Goal: Task Accomplishment & Management: Use online tool/utility

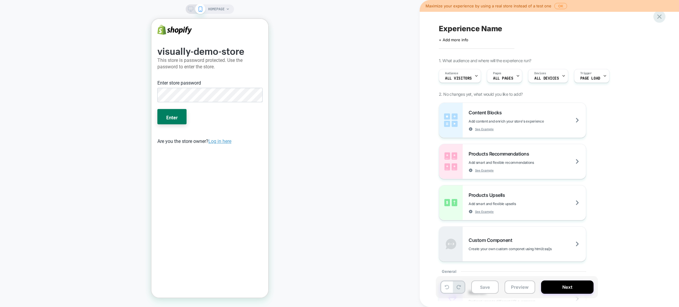
click at [658, 16] on icon at bounding box center [659, 17] width 8 height 8
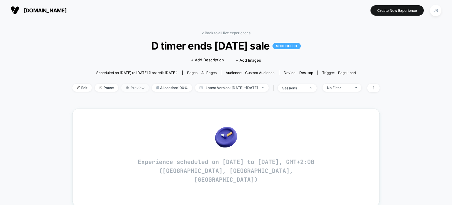
click at [124, 87] on span "Preview" at bounding box center [135, 88] width 28 height 8
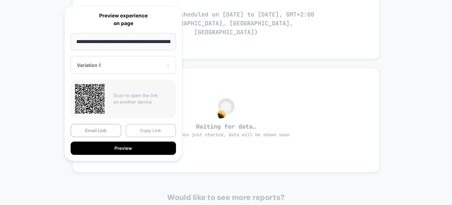
click at [147, 129] on button "Copy Link" at bounding box center [151, 130] width 51 height 13
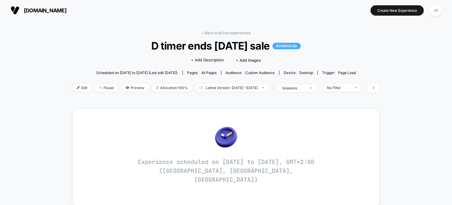
click at [54, 11] on span "[DOMAIN_NAME]" at bounding box center [45, 10] width 43 height 6
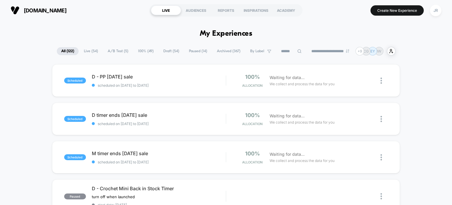
click at [190, 121] on span "scheduled on [DATE] to [DATE]" at bounding box center [159, 123] width 134 height 4
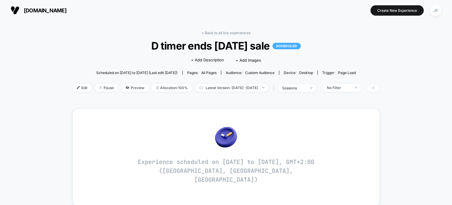
click at [376, 88] on icon at bounding box center [374, 88] width 4 height 4
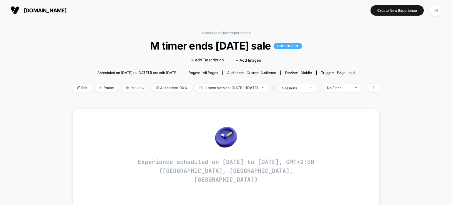
click at [121, 87] on span "Preview" at bounding box center [135, 88] width 28 height 8
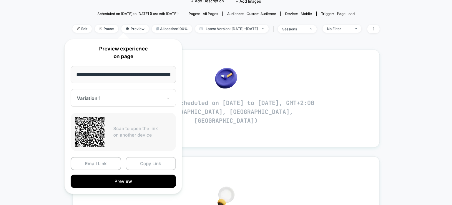
click at [156, 163] on button "Copy Link" at bounding box center [151, 163] width 51 height 13
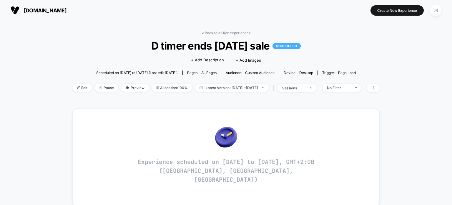
drag, startPoint x: 143, startPoint y: 46, endPoint x: 274, endPoint y: 46, distance: 130.8
click at [274, 46] on span "D timer ends labor day sale SCHEDULED" at bounding box center [226, 45] width 277 height 12
copy span "D timer ends [DATE] sale"
click at [123, 87] on span "Preview" at bounding box center [135, 88] width 28 height 8
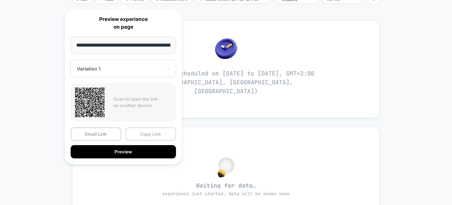
click at [159, 131] on button "Copy Link" at bounding box center [151, 133] width 51 height 13
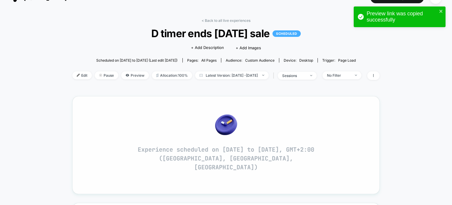
scroll to position [29, 0]
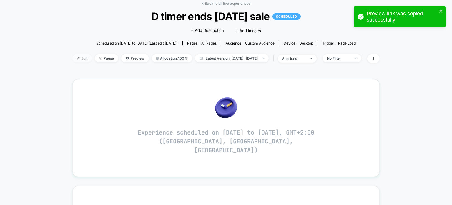
click at [72, 57] on span "Edit" at bounding box center [81, 58] width 19 height 8
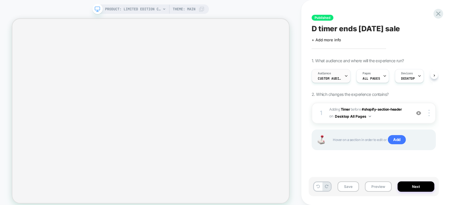
click at [343, 78] on div "Audience Custom Audience" at bounding box center [329, 75] width 35 height 13
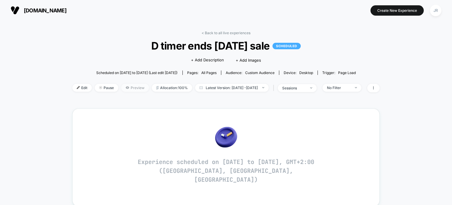
click at [125, 87] on span "Preview" at bounding box center [135, 88] width 28 height 8
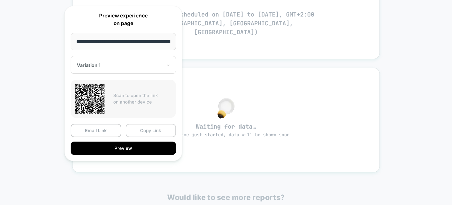
click at [153, 125] on button "Copy Link" at bounding box center [151, 130] width 51 height 13
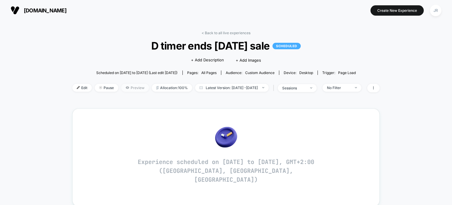
click at [122, 87] on span "Preview" at bounding box center [135, 88] width 28 height 8
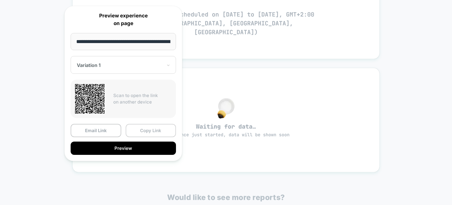
click at [165, 129] on button "Copy Link" at bounding box center [151, 130] width 51 height 13
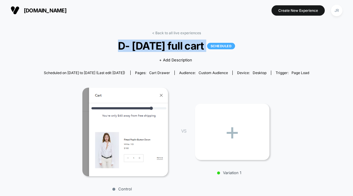
drag, startPoint x: 113, startPoint y: 48, endPoint x: 214, endPoint y: 46, distance: 101.0
click at [214, 46] on span "D- [DATE] full cart SCHEDULED" at bounding box center [176, 45] width 277 height 12
copy span "D- [DATE] full cart SCHEDULED"
click at [52, 10] on span "[DOMAIN_NAME]" at bounding box center [45, 10] width 43 height 6
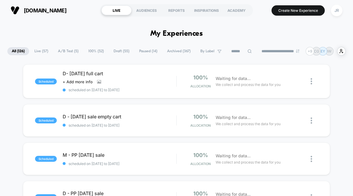
click at [248, 50] on icon at bounding box center [250, 51] width 4 height 4
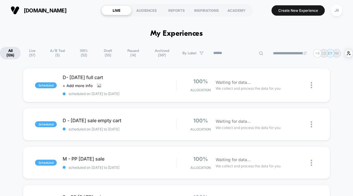
paste input "**********"
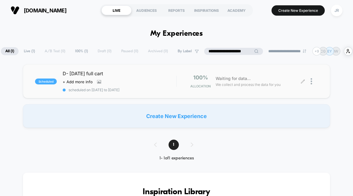
type input "**********"
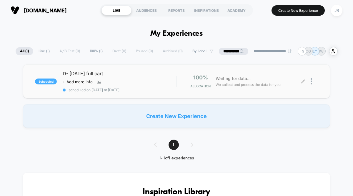
click at [313, 82] on div at bounding box center [314, 81] width 7 height 14
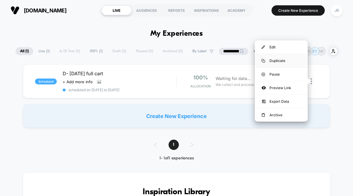
click at [279, 58] on div "Duplicate" at bounding box center [281, 60] width 53 height 13
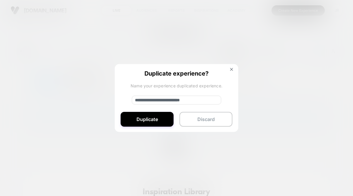
click at [157, 99] on input "**********" at bounding box center [177, 99] width 90 height 9
type input "**********"
click at [158, 116] on button "Duplicate" at bounding box center [147, 119] width 53 height 15
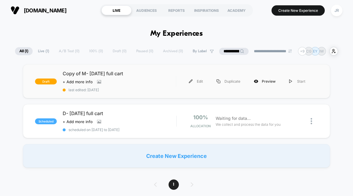
click at [260, 80] on div "Preview" at bounding box center [264, 81] width 35 height 13
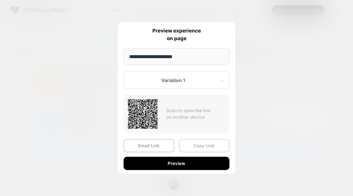
click at [207, 144] on button "Copy Link" at bounding box center [204, 145] width 51 height 13
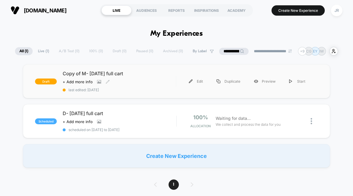
drag, startPoint x: 137, startPoint y: 71, endPoint x: 67, endPoint y: 72, distance: 69.5
click at [67, 72] on span "Copy of M- [DATE] full cart" at bounding box center [119, 73] width 113 height 6
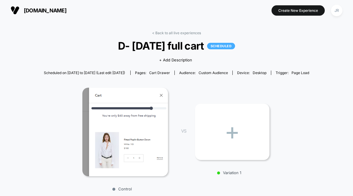
drag, startPoint x: 111, startPoint y: 45, endPoint x: 210, endPoint y: 47, distance: 99.0
click at [210, 47] on span "D- [DATE] full cart SCHEDULED" at bounding box center [176, 45] width 277 height 12
copy span "D- [DATE] full cart"
click at [45, 10] on span "[DOMAIN_NAME]" at bounding box center [45, 10] width 43 height 6
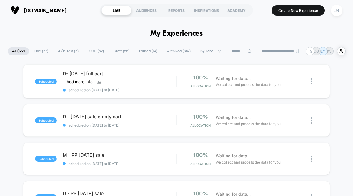
click at [239, 49] on input at bounding box center [241, 51] width 29 height 7
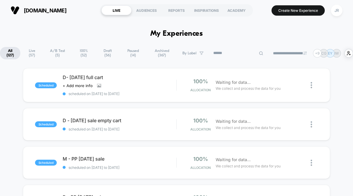
paste input "**********"
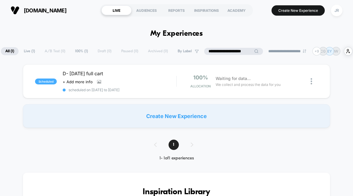
drag, startPoint x: 206, startPoint y: 52, endPoint x: 206, endPoint y: 56, distance: 4.4
click at [206, 52] on input "**********" at bounding box center [233, 51] width 59 height 7
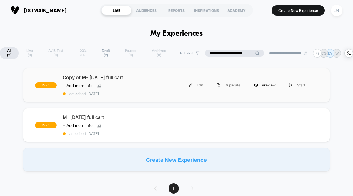
type input "**********"
click at [265, 85] on div "Preview" at bounding box center [264, 84] width 35 height 13
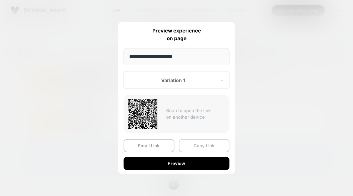
click at [214, 142] on button "Copy Link" at bounding box center [204, 145] width 51 height 13
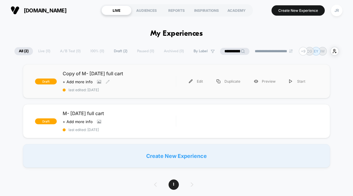
drag, startPoint x: 134, startPoint y: 72, endPoint x: 57, endPoint y: 70, distance: 77.2
click at [57, 71] on div "draft Copy of M- labor day full cart Click to view images Click to edit experie…" at bounding box center [105, 80] width 141 height 21
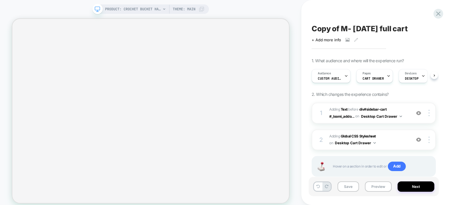
click at [353, 77] on span "DESKTOP" at bounding box center [412, 78] width 14 height 4
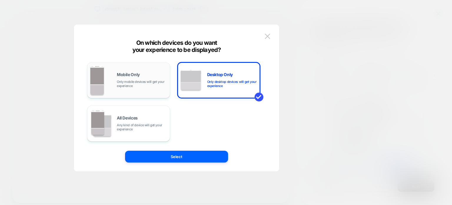
click at [139, 80] on span "Only mobile devices will get your experience" at bounding box center [142, 84] width 50 height 8
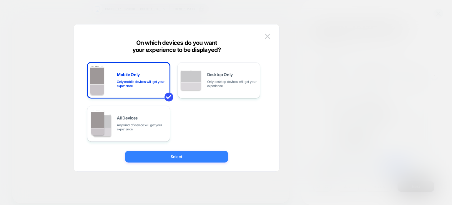
click at [198, 155] on button "Select" at bounding box center [176, 156] width 103 height 12
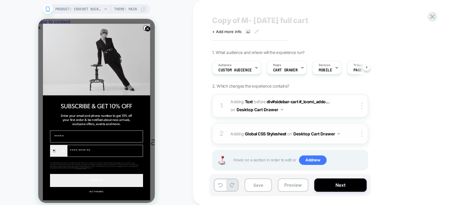
scroll to position [18, 0]
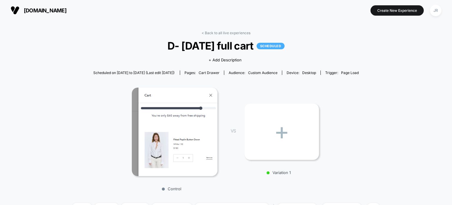
drag, startPoint x: 259, startPoint y: 46, endPoint x: 162, endPoint y: 49, distance: 97.3
click at [162, 49] on span "D- [DATE] full cart SCHEDULED" at bounding box center [226, 45] width 277 height 12
copy span "D- [DATE] full cart"
click at [49, 11] on span "[DOMAIN_NAME]" at bounding box center [45, 10] width 43 height 6
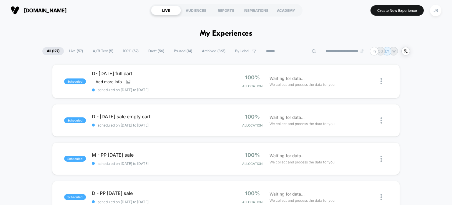
click at [283, 51] on input at bounding box center [291, 51] width 59 height 7
paste input "**********"
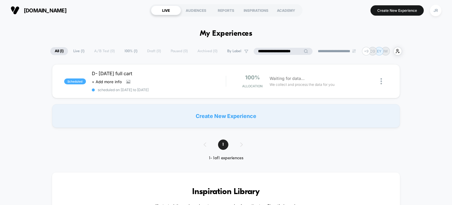
click at [257, 49] on input "**********" at bounding box center [283, 51] width 59 height 7
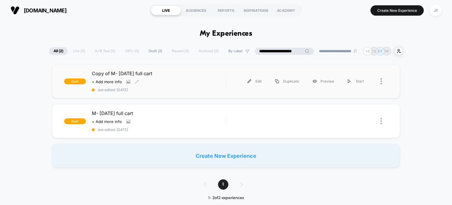
type input "**********"
click at [212, 81] on div "Copy of M- [DATE] full cart Click to view images Click to edit experience detai…" at bounding box center [159, 80] width 134 height 21
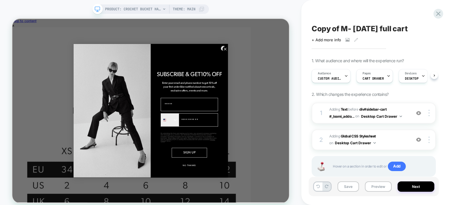
drag, startPoint x: 310, startPoint y: 27, endPoint x: 389, endPoint y: 25, distance: 78.4
click at [389, 25] on div "Copy of M- labor day full cart Click to view images Click to edit experience de…" at bounding box center [374, 102] width 130 height 193
click at [343, 27] on span "Copy of M- [DATE] full cart" at bounding box center [360, 28] width 96 height 9
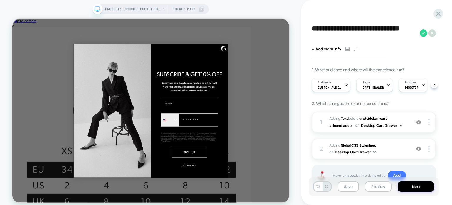
drag, startPoint x: 329, startPoint y: 37, endPoint x: 312, endPoint y: 28, distance: 19.3
click at [0, 0] on textarea "**********" at bounding box center [0, 0] width 0 height 0
click at [406, 55] on div "**********" at bounding box center [374, 102] width 130 height 193
click at [294, 59] on circle "Close dialog" at bounding box center [296, 59] width 7 height 7
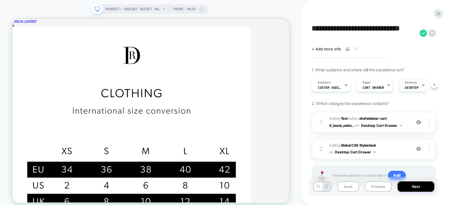
click at [405, 86] on span "DESKTOP" at bounding box center [412, 87] width 14 height 4
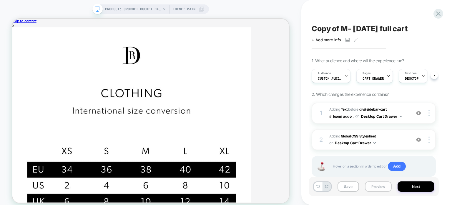
click at [372, 188] on button "Preview" at bounding box center [378, 186] width 27 height 10
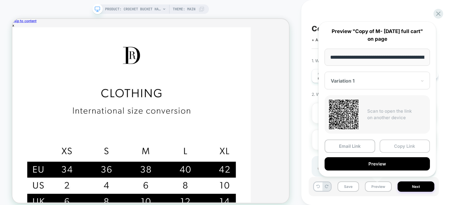
click at [403, 144] on button "Copy Link" at bounding box center [405, 145] width 51 height 13
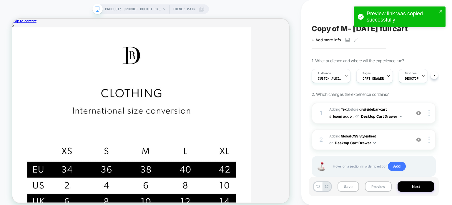
click at [309, 27] on div "Copy of M- labor day full cart Click to view images Click to edit experience de…" at bounding box center [374, 102] width 130 height 193
click at [441, 8] on div "Preview link was copied successfully" at bounding box center [400, 16] width 92 height 21
click at [441, 10] on icon "close" at bounding box center [441, 11] width 4 height 5
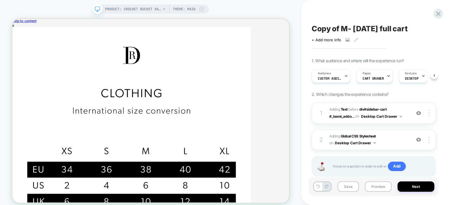
drag, startPoint x: 420, startPoint y: 26, endPoint x: 319, endPoint y: 27, distance: 100.7
click at [0, 0] on icon at bounding box center [0, 0] width 0 height 0
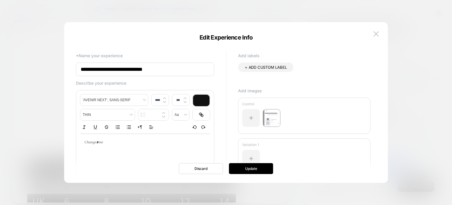
drag, startPoint x: 157, startPoint y: 70, endPoint x: 75, endPoint y: 71, distance: 82.8
click at [0, 0] on div "**********" at bounding box center [0, 0] width 0 height 0
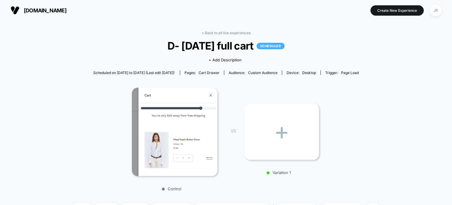
drag, startPoint x: 159, startPoint y: 45, endPoint x: 260, endPoint y: 43, distance: 101.3
click at [260, 43] on span "D- [DATE] full cart SCHEDULED" at bounding box center [226, 45] width 277 height 12
copy span "D- [DATE] full cart"
click at [57, 11] on span "[DOMAIN_NAME]" at bounding box center [45, 10] width 43 height 6
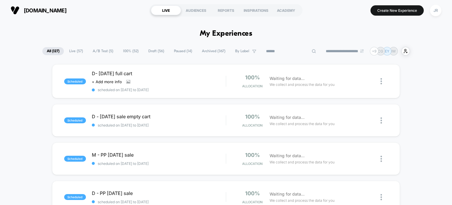
click at [292, 52] on input at bounding box center [291, 51] width 59 height 7
paste input "**********"
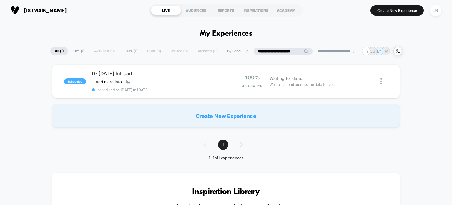
click at [256, 50] on input "**********" at bounding box center [283, 51] width 59 height 7
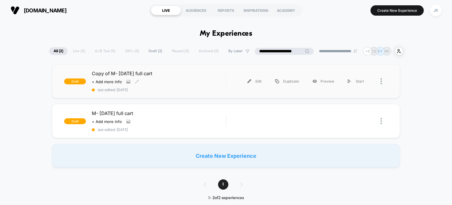
type input "**********"
click at [191, 82] on div "Copy of M- [DATE] full cart Click to view images Click to edit experience detai…" at bounding box center [159, 80] width 134 height 21
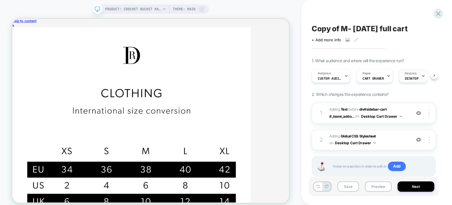
click at [0, 0] on span "DESKTOP" at bounding box center [0, 0] width 0 height 0
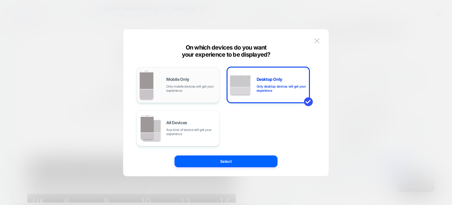
click at [186, 90] on span "Only mobile devices will get your experience" at bounding box center [191, 88] width 50 height 8
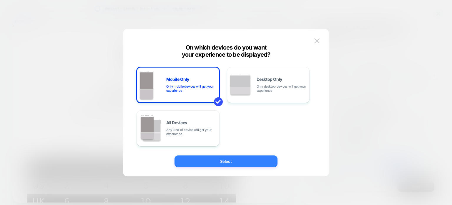
click at [212, 160] on button "Select" at bounding box center [226, 161] width 103 height 12
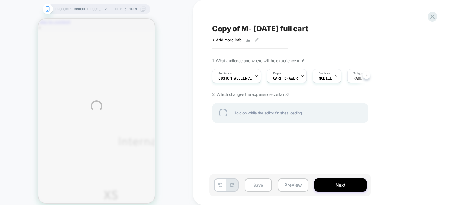
click at [280, 115] on div "PRODUCT: Crochet Bucket Hat [tan] PRODUCT: Crochet Bucket Hat [tan] Theme: MAIN…" at bounding box center [226, 106] width 452 height 212
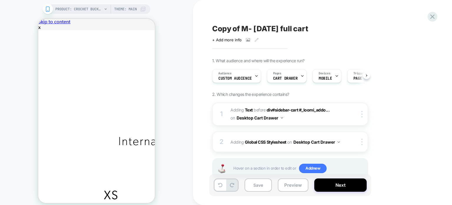
scroll to position [0, 0]
click at [282, 117] on img at bounding box center [282, 117] width 2 height 1
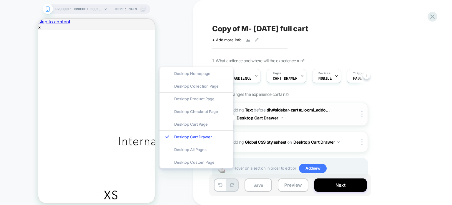
scroll to position [0, 0]
click at [358, 32] on div "Copy of M- [DATE] full cart" at bounding box center [319, 28] width 215 height 9
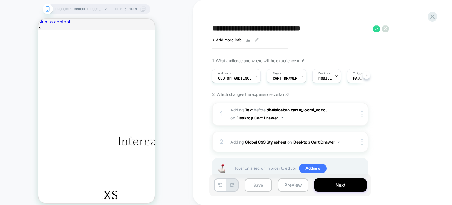
click at [49, 8] on icon at bounding box center [47, 8] width 5 height 5
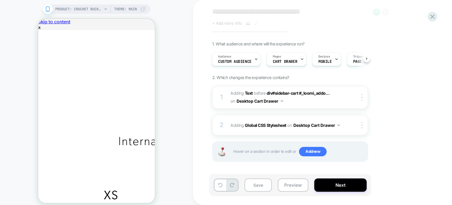
scroll to position [17, 0]
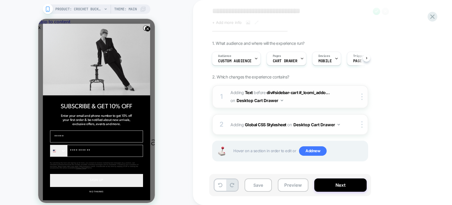
click at [282, 100] on img at bounding box center [282, 100] width 2 height 1
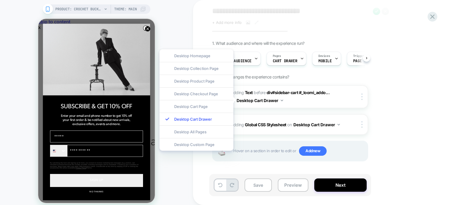
click at [345, 21] on div "**********" at bounding box center [319, 15] width 215 height 19
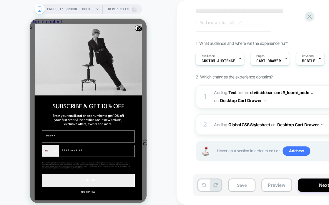
click at [166, 77] on div "PRODUCT: Crochet Bucket Hat [tan] PRODUCT: Crochet Bucket Hat [tan] Theme: MAIN" at bounding box center [88, 106] width 177 height 200
click at [40, 9] on icon at bounding box center [39, 8] width 5 height 5
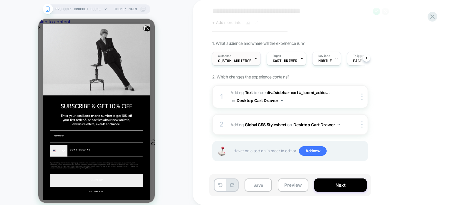
click at [252, 57] on div "Audience Custom Audience" at bounding box center [234, 58] width 45 height 13
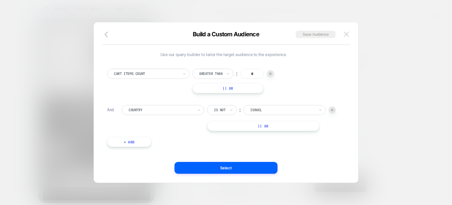
click at [350, 31] on button at bounding box center [346, 34] width 9 height 9
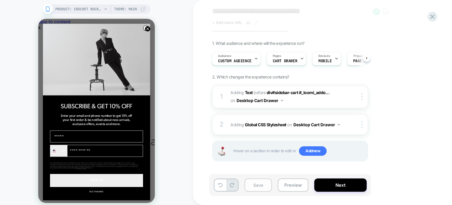
click at [250, 183] on button "Save" at bounding box center [258, 184] width 27 height 13
click at [290, 186] on button "Preview" at bounding box center [293, 184] width 31 height 13
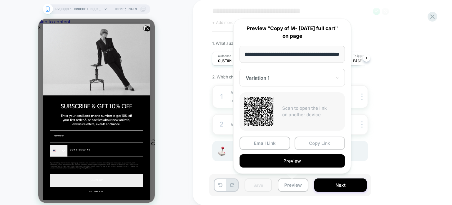
scroll to position [0, 0]
click at [317, 144] on button "Copy Link" at bounding box center [320, 142] width 51 height 13
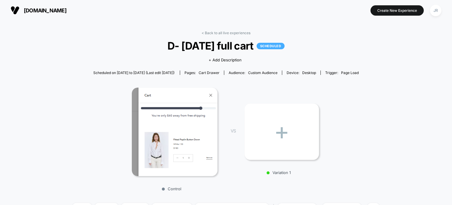
click at [29, 8] on span "[DOMAIN_NAME]" at bounding box center [45, 10] width 43 height 6
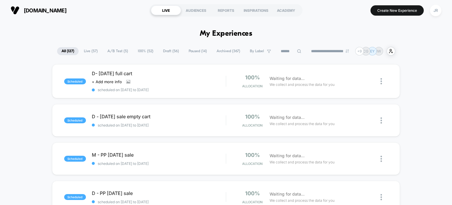
click at [166, 49] on span "Draft ( 56 )" at bounding box center [171, 51] width 25 height 8
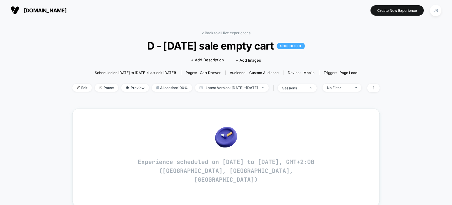
drag, startPoint x: 142, startPoint y: 44, endPoint x: 279, endPoint y: 49, distance: 137.6
click at [279, 49] on span "D - [DATE] sale empty cart SCHEDULED" at bounding box center [226, 45] width 277 height 12
click at [376, 86] on icon at bounding box center [374, 88] width 4 height 4
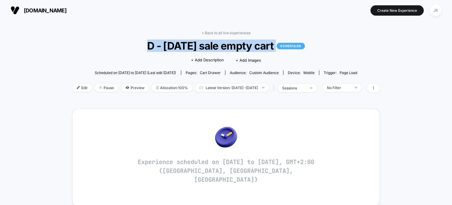
drag, startPoint x: 143, startPoint y: 45, endPoint x: 288, endPoint y: 48, distance: 145.5
click at [288, 48] on span "D - [DATE] sale empty cart SCHEDULED" at bounding box center [226, 45] width 277 height 12
copy span "D - [DATE] sale empty cart SCHEDULED"
click at [26, 9] on span "[DOMAIN_NAME]" at bounding box center [45, 10] width 43 height 6
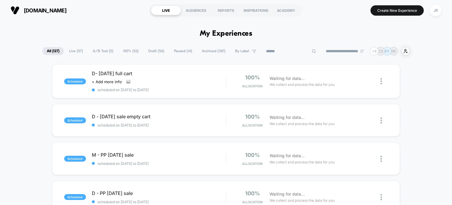
click at [289, 49] on input at bounding box center [291, 51] width 59 height 7
paste input "**********"
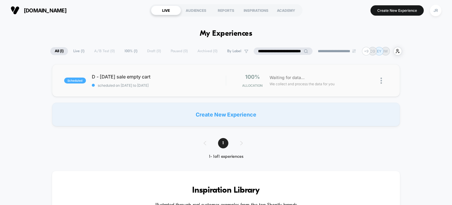
type input "**********"
click at [382, 79] on img at bounding box center [381, 80] width 1 height 6
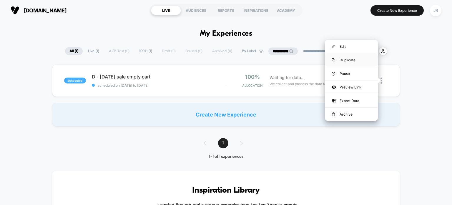
click at [367, 60] on div "Duplicate" at bounding box center [351, 59] width 53 height 13
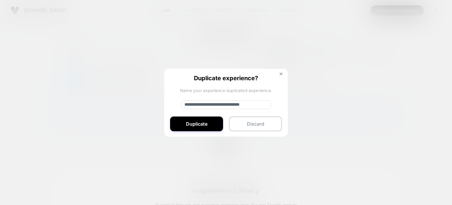
click at [206, 103] on input "**********" at bounding box center [226, 104] width 90 height 9
click at [211, 105] on input "**********" at bounding box center [226, 104] width 90 height 9
type input "**********"
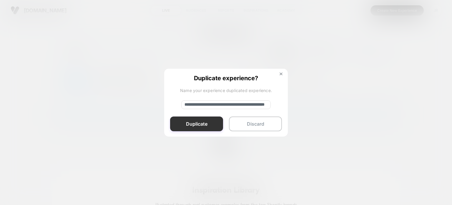
click at [211, 125] on button "Duplicate" at bounding box center [196, 123] width 53 height 15
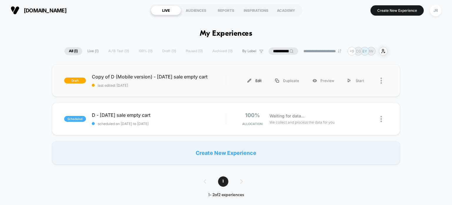
click at [252, 79] on div "Edit" at bounding box center [255, 80] width 28 height 13
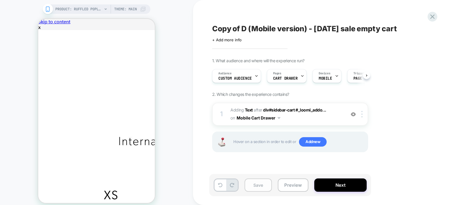
click at [284, 183] on button "Preview" at bounding box center [293, 184] width 31 height 13
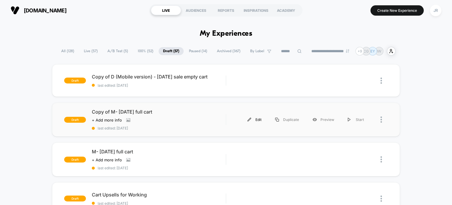
click at [251, 118] on img at bounding box center [250, 120] width 4 height 4
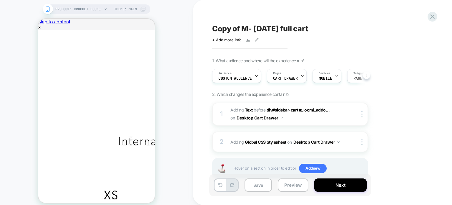
click at [243, 27] on span "Copy of M- [DATE] full cart" at bounding box center [260, 28] width 96 height 9
click at [0, 0] on textarea "**********" at bounding box center [0, 0] width 0 height 0
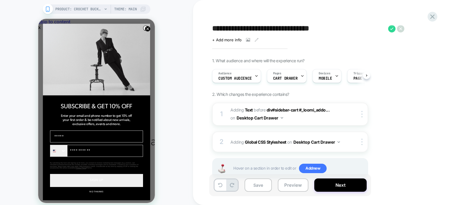
click at [0, 0] on textarea "**********" at bounding box center [0, 0] width 0 height 0
type textarea "**********"
click at [0, 0] on img at bounding box center [0, 0] width 0 height 0
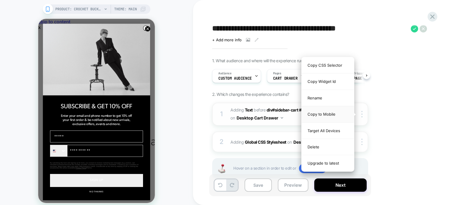
click at [335, 112] on div "Copy to Mobile" at bounding box center [328, 114] width 52 height 16
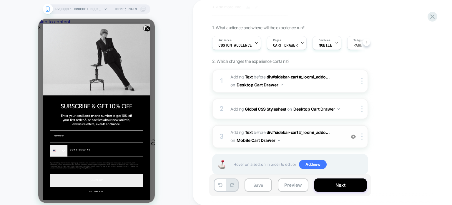
scroll to position [46, 0]
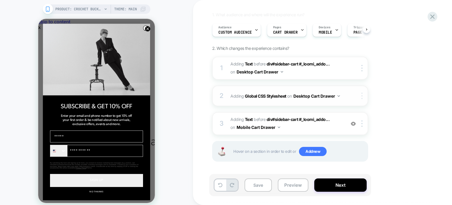
click at [0, 0] on img at bounding box center [0, 0] width 0 height 0
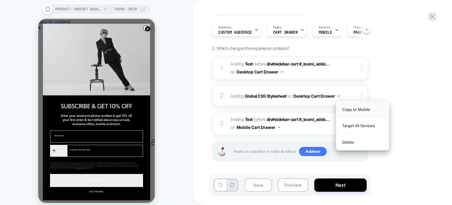
click at [0, 0] on div "Copy to Mobile" at bounding box center [0, 0] width 0 height 0
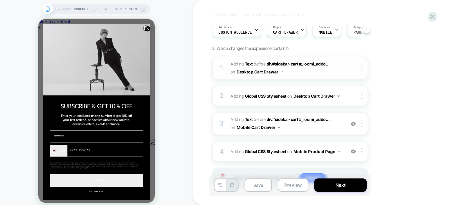
click at [361, 66] on div at bounding box center [363, 68] width 10 height 6
click at [0, 0] on div "1 #_loomi_addon_1750326878654_dup1753786846_dup1756130435_dup1756132557 Adding …" at bounding box center [0, 0] width 0 height 0
click at [0, 0] on img at bounding box center [0, 0] width 0 height 0
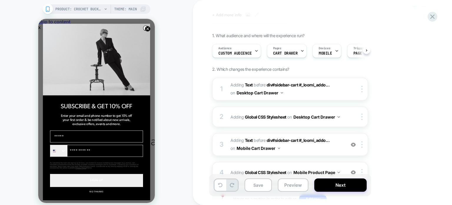
scroll to position [72, 0]
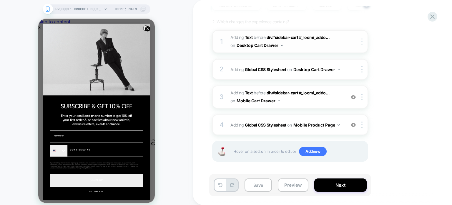
click at [361, 40] on div at bounding box center [363, 41] width 10 height 6
click at [397, 39] on div "1. What audience and where will the experience run? Audience Custom Audience Pa…" at bounding box center [319, 81] width 215 height 191
click at [253, 183] on button "Save" at bounding box center [258, 184] width 27 height 13
click at [293, 188] on button "Preview" at bounding box center [293, 184] width 31 height 13
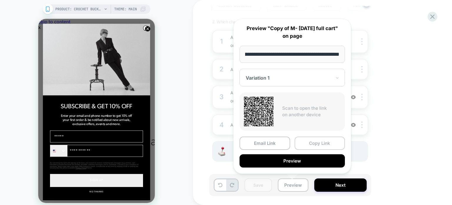
scroll to position [0, 0]
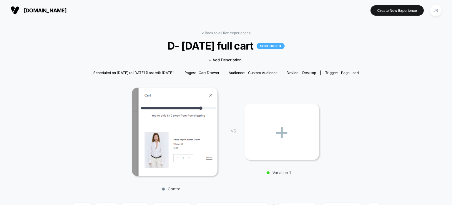
click at [48, 10] on span "[DOMAIN_NAME]" at bounding box center [45, 10] width 43 height 6
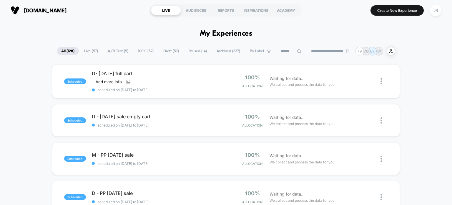
click at [161, 50] on span "Draft ( 57 )" at bounding box center [171, 51] width 24 height 8
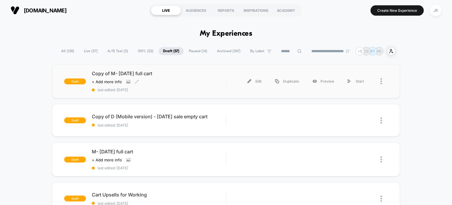
click at [171, 75] on span "Copy of M- [DATE] full cart" at bounding box center [159, 73] width 134 height 6
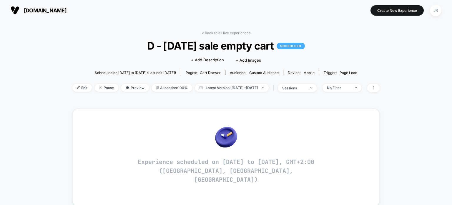
drag, startPoint x: 142, startPoint y: 46, endPoint x: 280, endPoint y: 52, distance: 137.9
click at [280, 52] on span "D - labor day sale empty cart SCHEDULED" at bounding box center [226, 45] width 277 height 12
copy span "D - [DATE] sale empty cart"
click at [38, 9] on span "[DOMAIN_NAME]" at bounding box center [45, 10] width 43 height 6
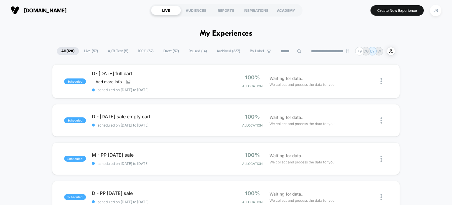
click at [161, 50] on span "Draft ( 57 )" at bounding box center [171, 51] width 24 height 8
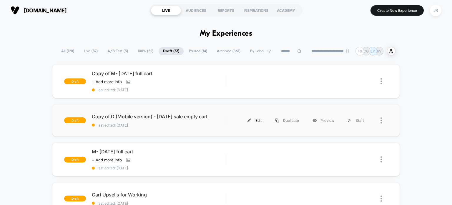
click at [251, 119] on img at bounding box center [250, 120] width 4 height 4
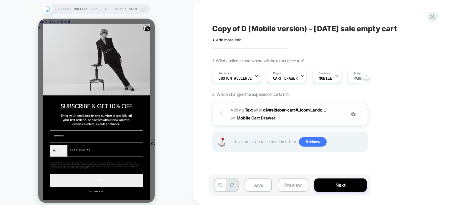
click at [0, 0] on img at bounding box center [0, 0] width 0 height 0
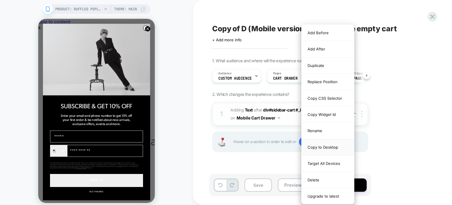
click at [327, 141] on div "Copy to Desktop" at bounding box center [328, 147] width 52 height 16
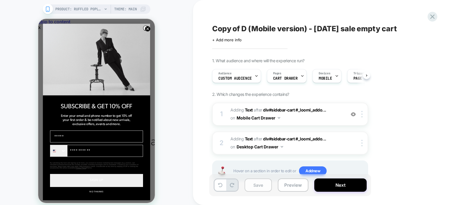
click at [257, 183] on button "Save" at bounding box center [258, 184] width 27 height 13
drag, startPoint x: 211, startPoint y: 26, endPoint x: 354, endPoint y: 27, distance: 142.8
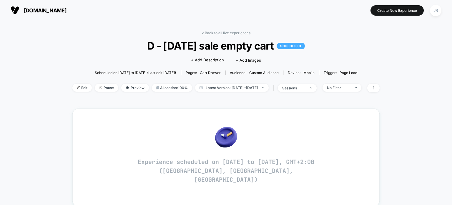
click at [51, 11] on span "[DOMAIN_NAME]" at bounding box center [45, 10] width 43 height 6
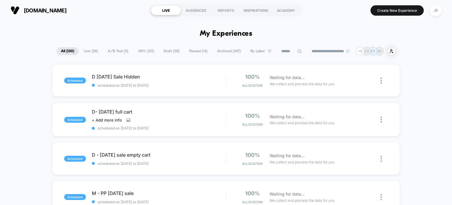
click at [169, 49] on span "Draft ( 58 )" at bounding box center [171, 51] width 25 height 8
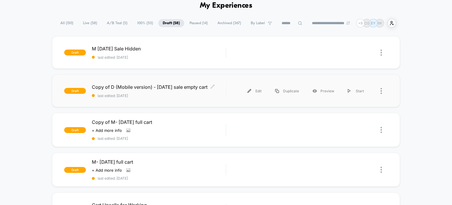
scroll to position [29, 0]
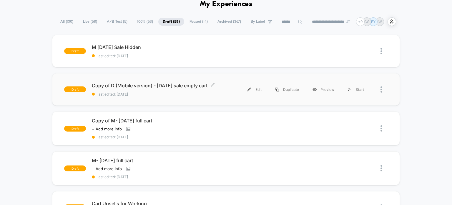
click at [166, 82] on span "Copy of D (Mobile version) - [DATE] sale empty cart Click to edit experience de…" at bounding box center [159, 85] width 134 height 6
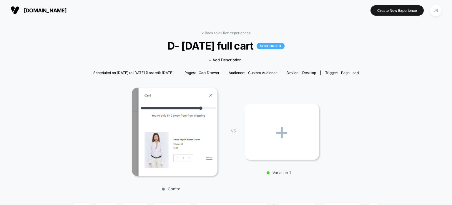
click at [32, 10] on span "[DOMAIN_NAME]" at bounding box center [45, 10] width 43 height 6
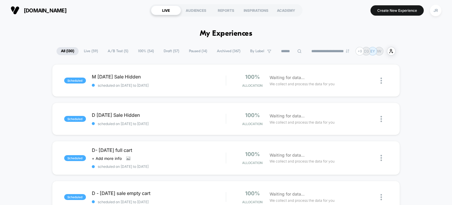
click at [289, 50] on input at bounding box center [291, 51] width 29 height 7
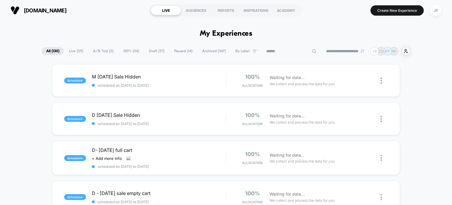
paste input "**********"
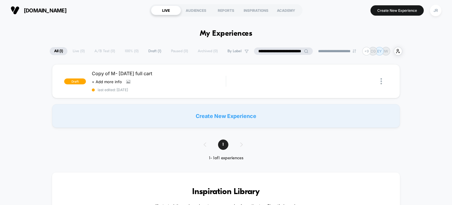
type input "**********"
click at [320, 80] on div "Preview" at bounding box center [323, 81] width 35 height 13
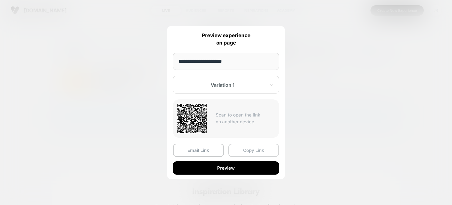
click at [254, 149] on button "Copy Link" at bounding box center [254, 149] width 51 height 13
